Goal: Information Seeking & Learning: Learn about a topic

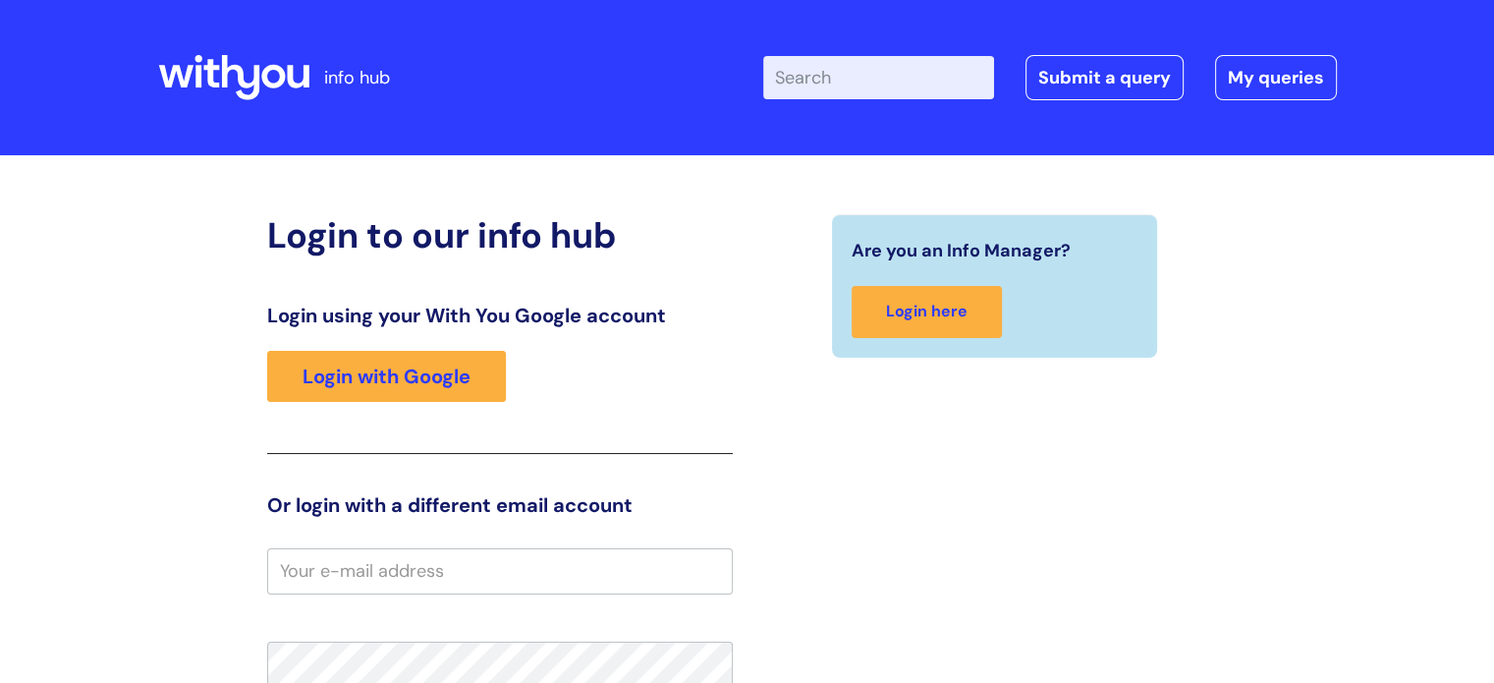
click at [856, 81] on input "Enter your search term here..." at bounding box center [878, 77] width 231 height 43
type input "new contract request"
click at [1127, 78] on link "Submit a query" at bounding box center [1104, 77] width 158 height 45
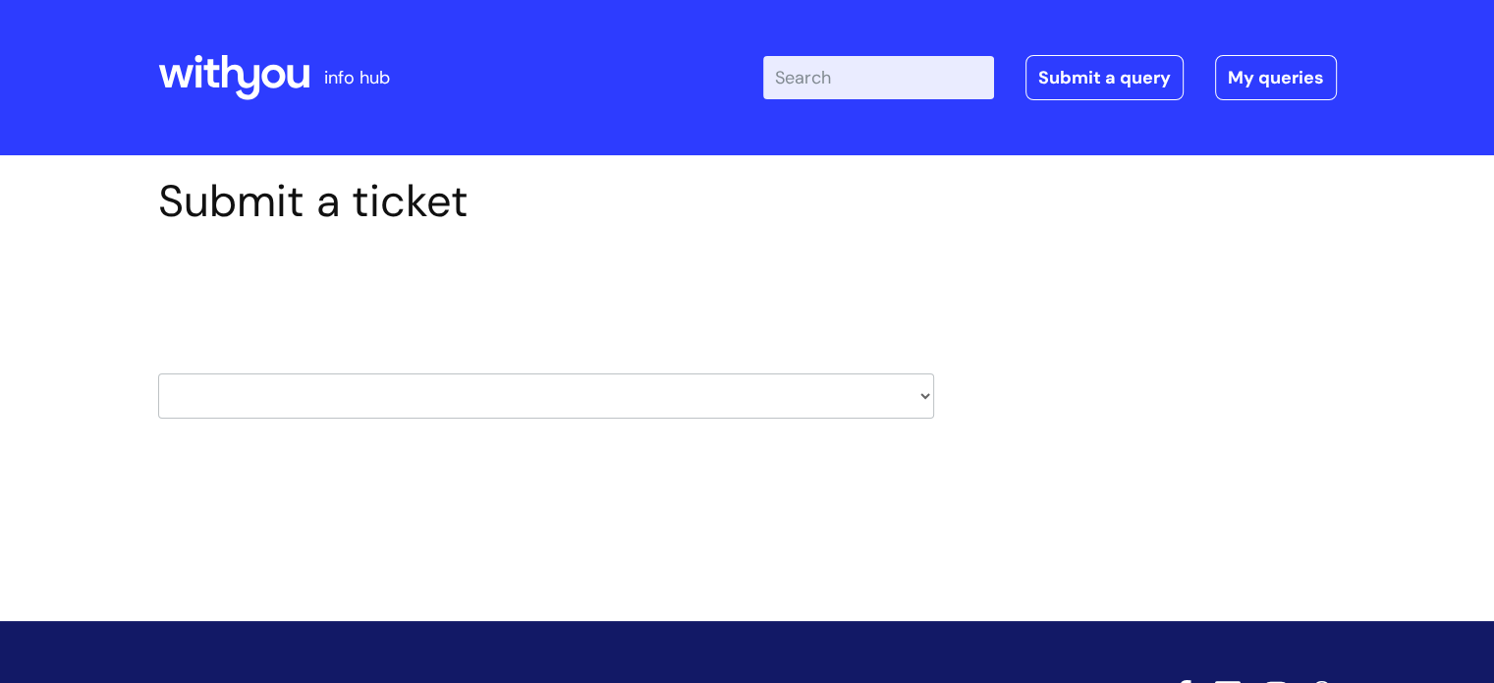
click at [937, 84] on input "Enter your search term here..." at bounding box center [878, 77] width 231 height 43
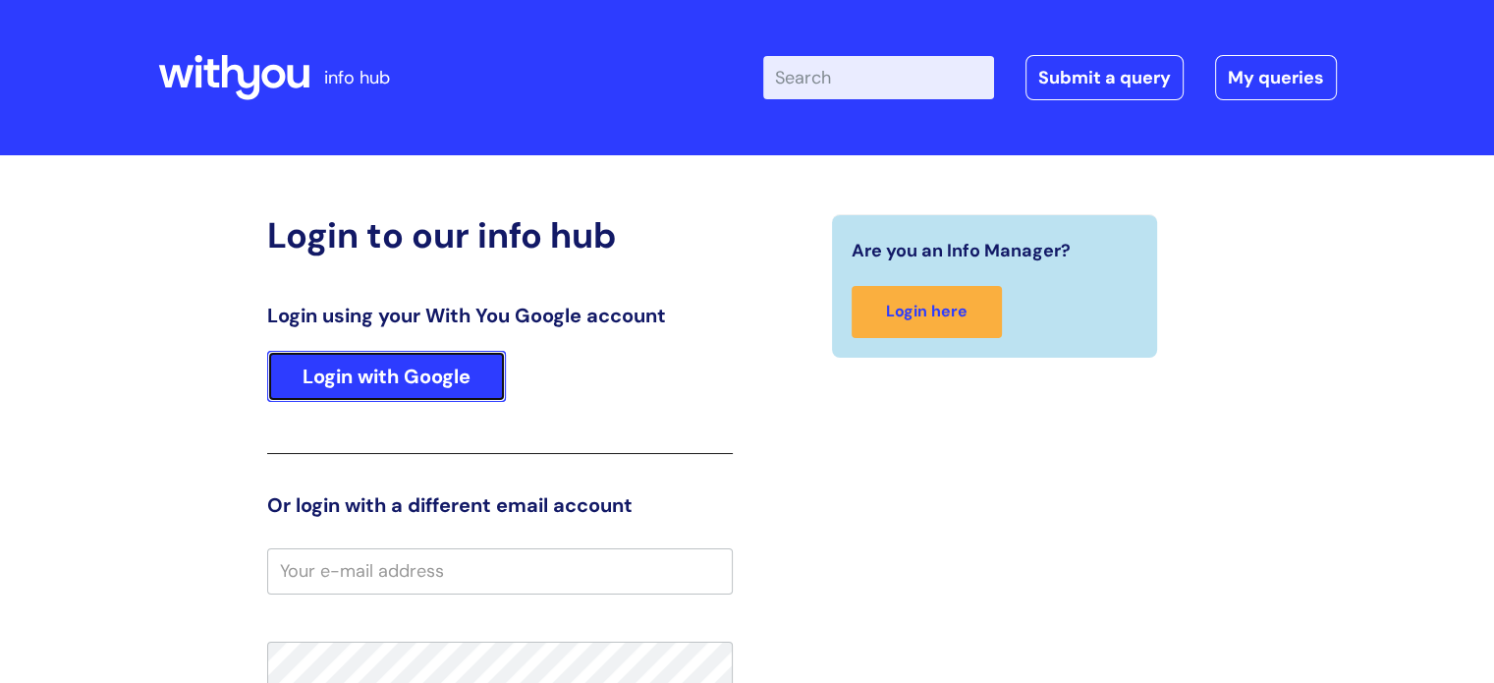
click at [463, 385] on link "Login with Google" at bounding box center [386, 376] width 239 height 51
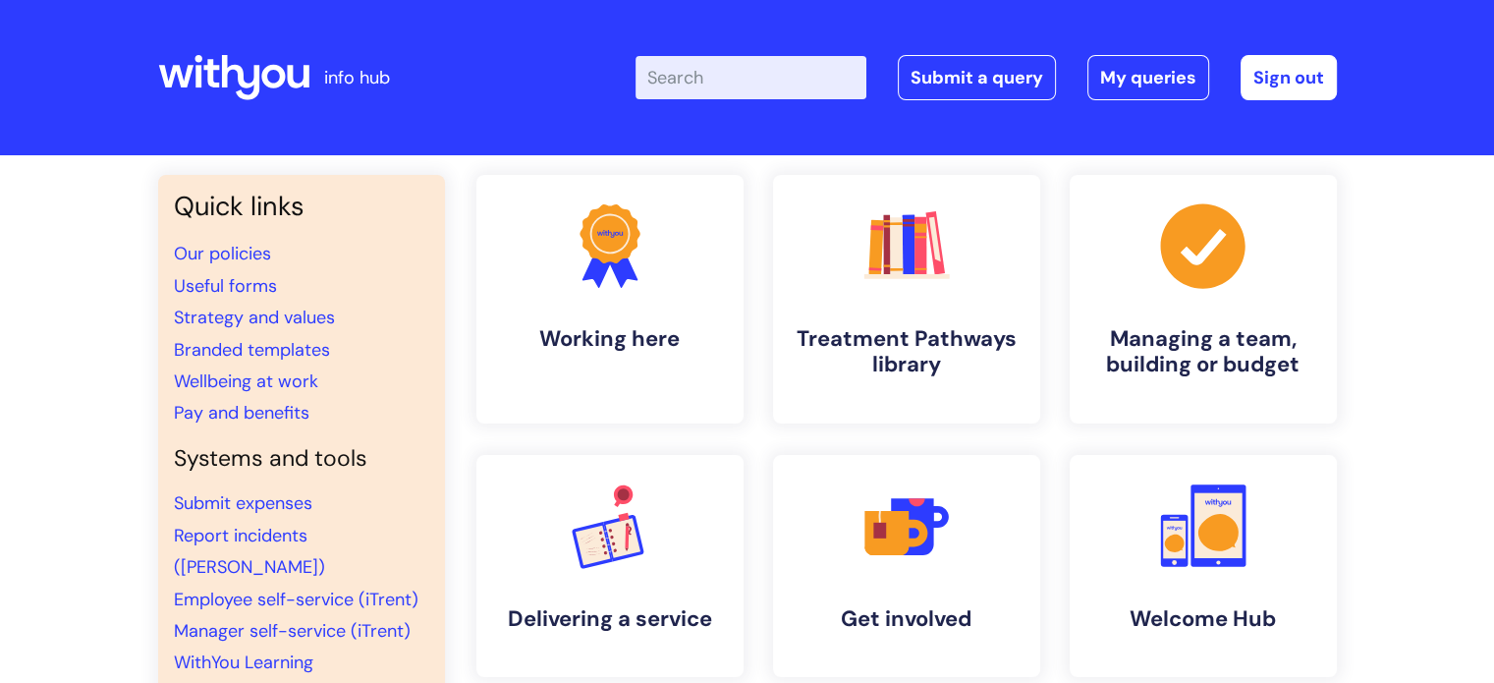
click at [703, 82] on input "Enter your search term here..." at bounding box center [751, 77] width 231 height 43
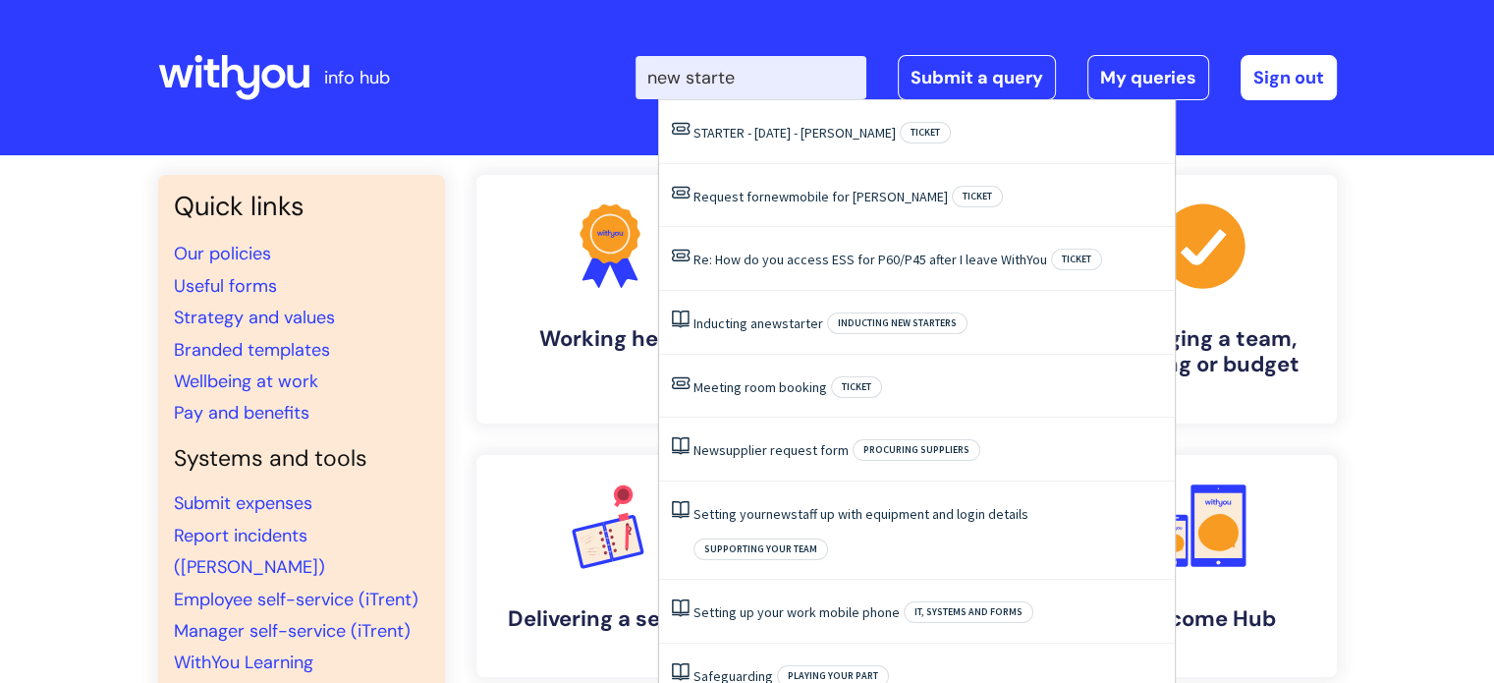
type input "new starter"
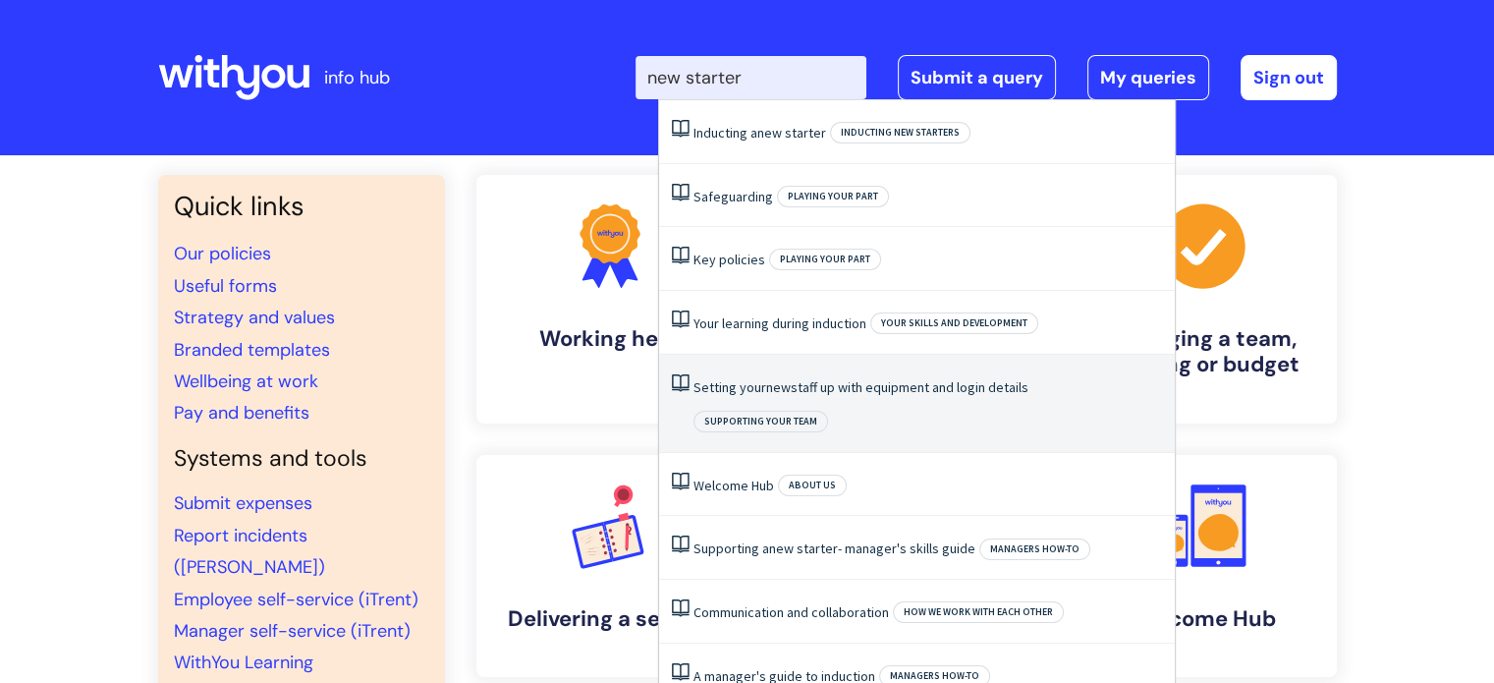
click at [782, 388] on span "new" at bounding box center [778, 387] width 25 height 18
